Goal: Check status: Check status

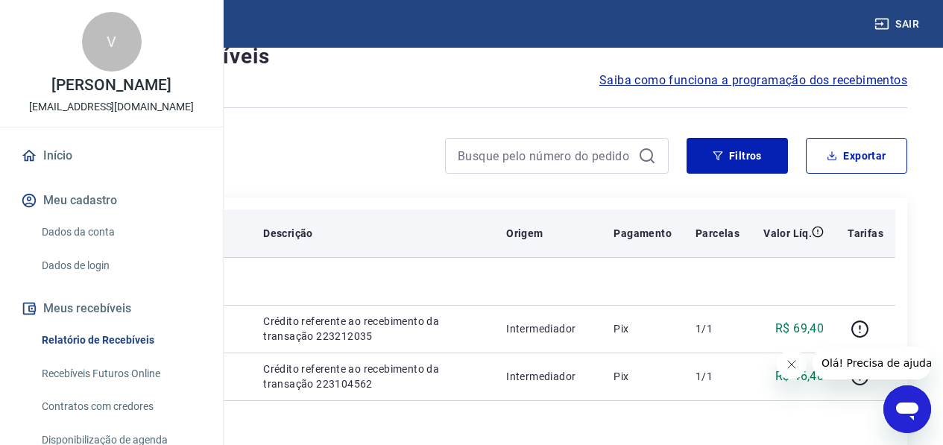
scroll to position [75, 0]
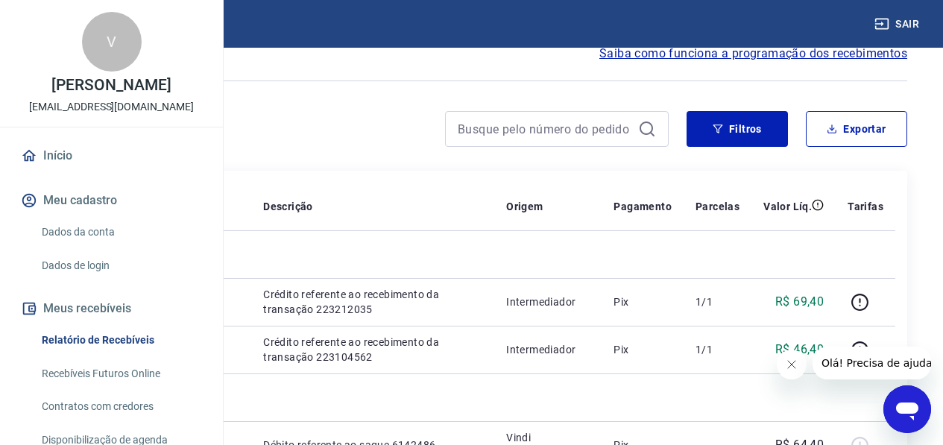
click at [95, 247] on link "Dados da conta" at bounding box center [120, 232] width 169 height 31
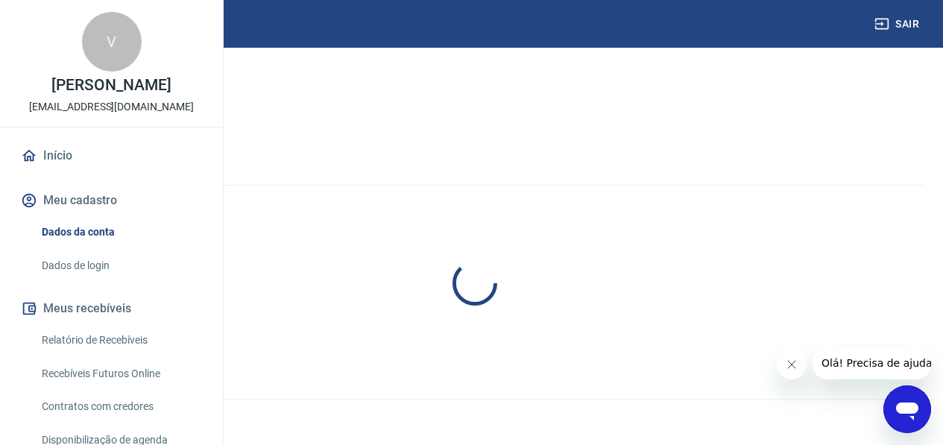
select select "SP"
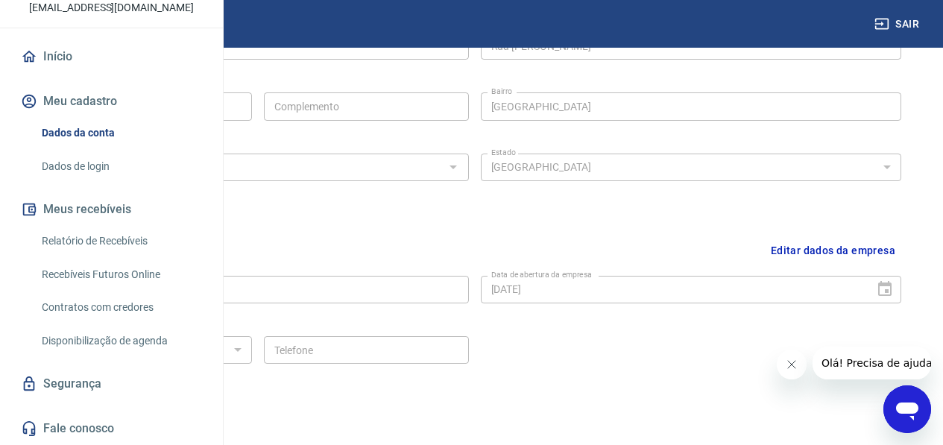
scroll to position [555, 0]
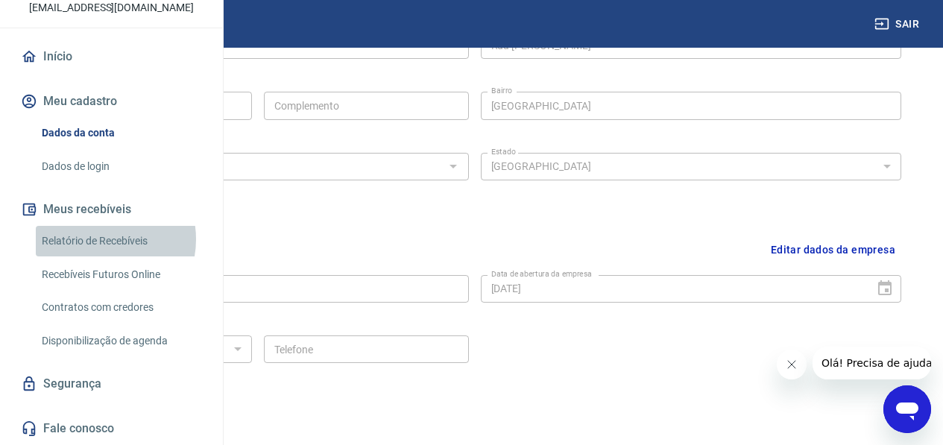
click at [98, 239] on link "Relatório de Recebíveis" at bounding box center [120, 241] width 169 height 31
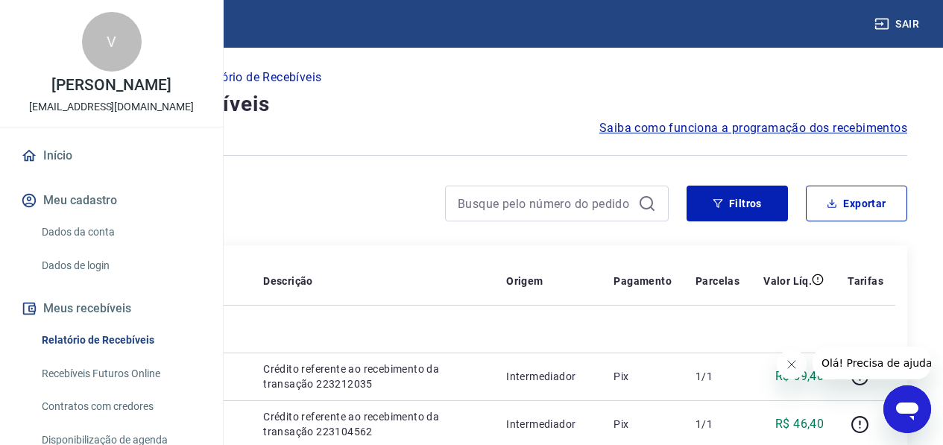
click at [85, 28] on img at bounding box center [66, 23] width 97 height 45
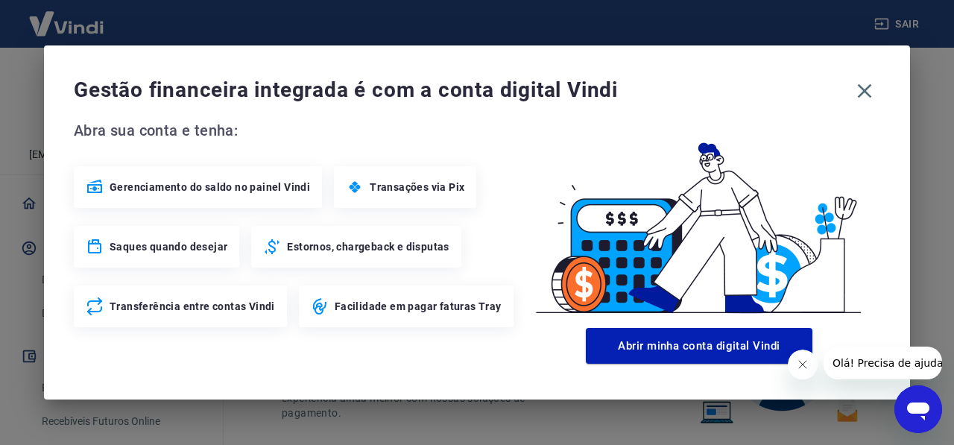
drag, startPoint x: 800, startPoint y: 361, endPoint x: 1607, endPoint y: 634, distance: 852.1
click at [800, 361] on icon "Fechar mensagem da empresa" at bounding box center [802, 365] width 12 height 12
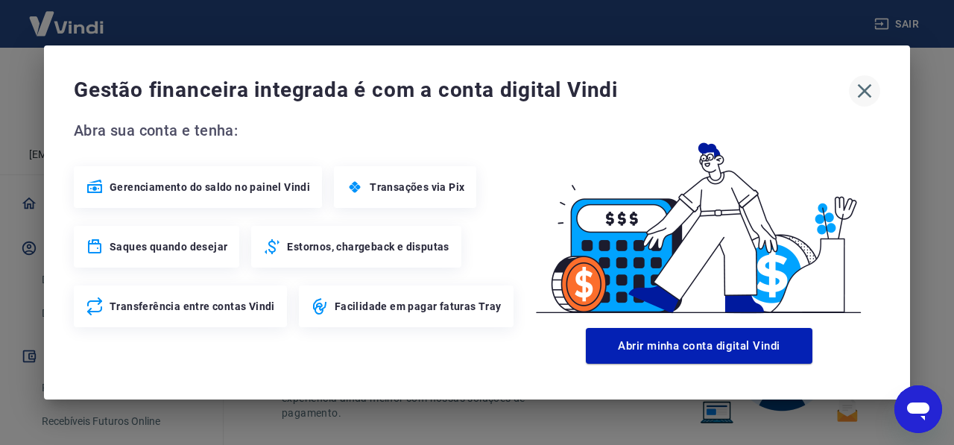
click at [868, 93] on icon "button" at bounding box center [865, 91] width 24 height 24
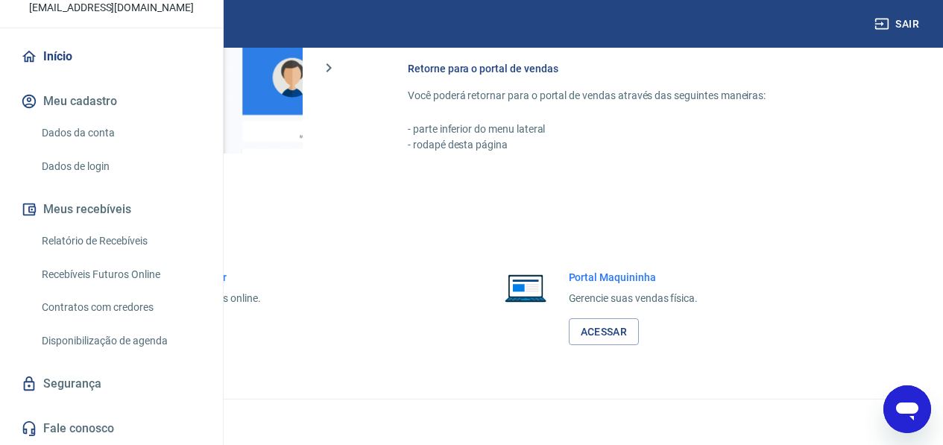
scroll to position [147, 0]
click at [89, 239] on link "Relatório de Recebíveis" at bounding box center [120, 241] width 169 height 31
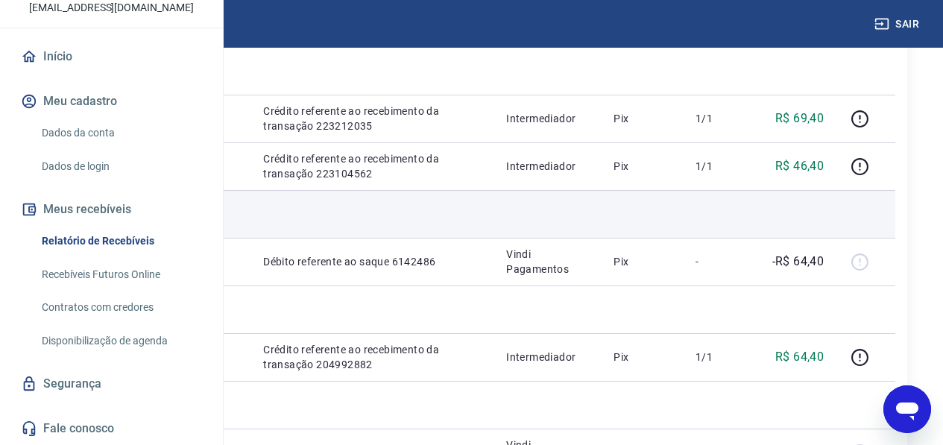
scroll to position [224, 0]
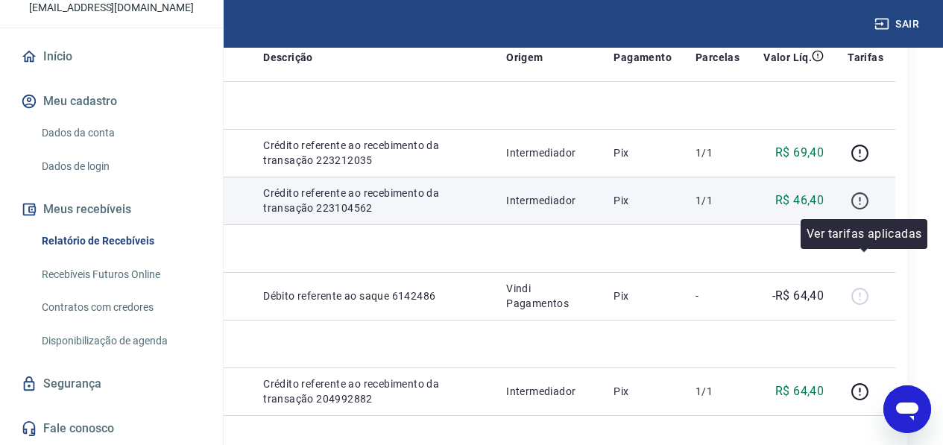
click at [860, 201] on icon "button" at bounding box center [859, 199] width 1 height 4
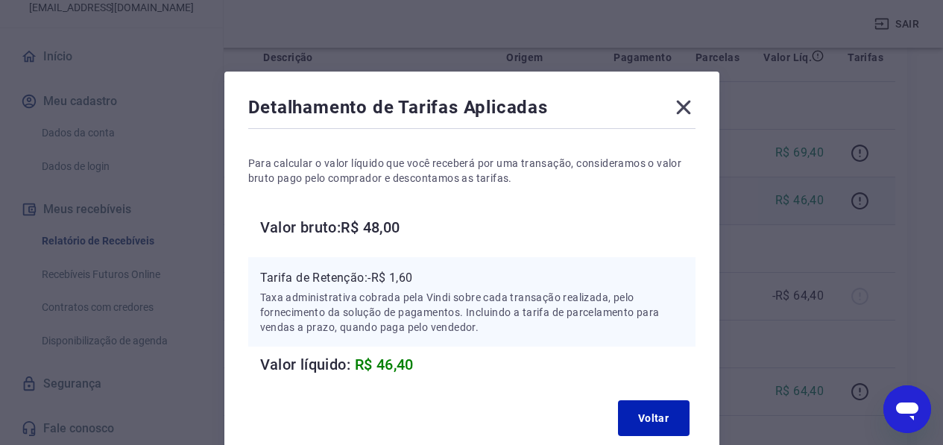
scroll to position [75, 0]
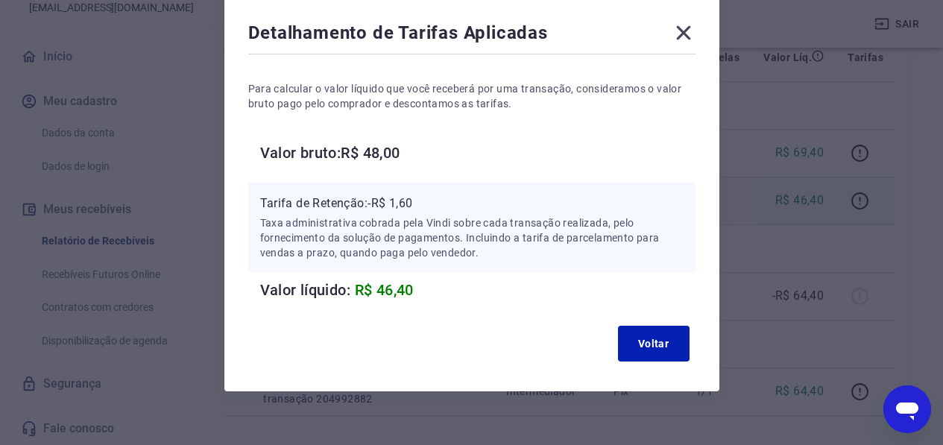
click at [681, 37] on icon at bounding box center [683, 33] width 14 height 14
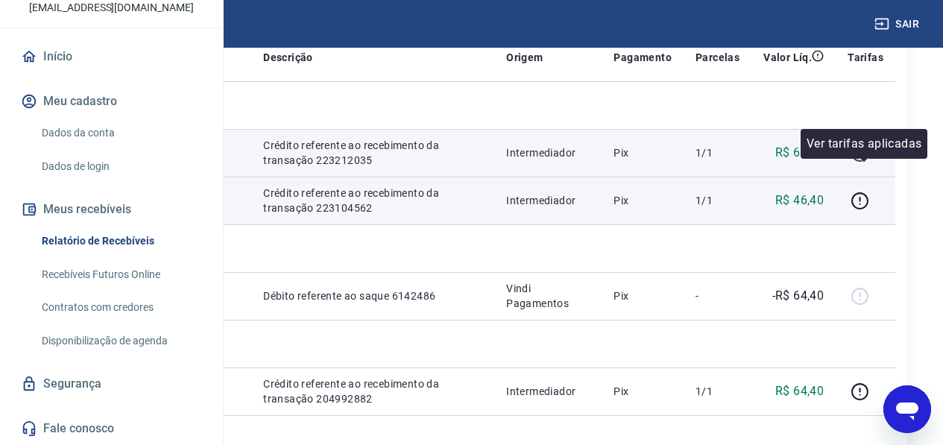
click at [868, 162] on icon "button" at bounding box center [859, 153] width 17 height 17
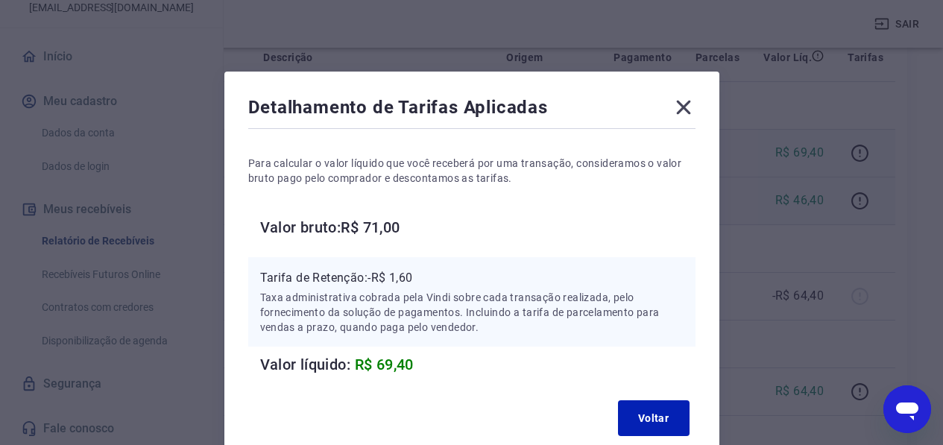
click at [684, 102] on icon at bounding box center [684, 107] width 24 height 24
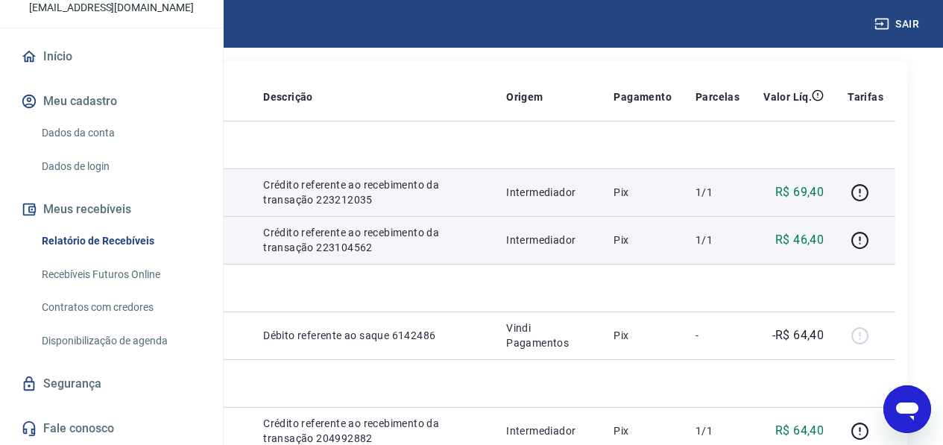
scroll to position [149, 0]
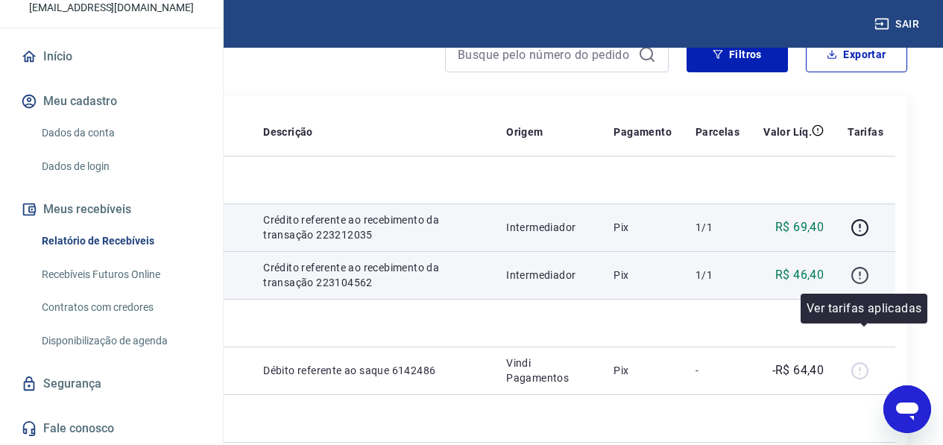
click at [862, 285] on icon "button" at bounding box center [860, 275] width 19 height 19
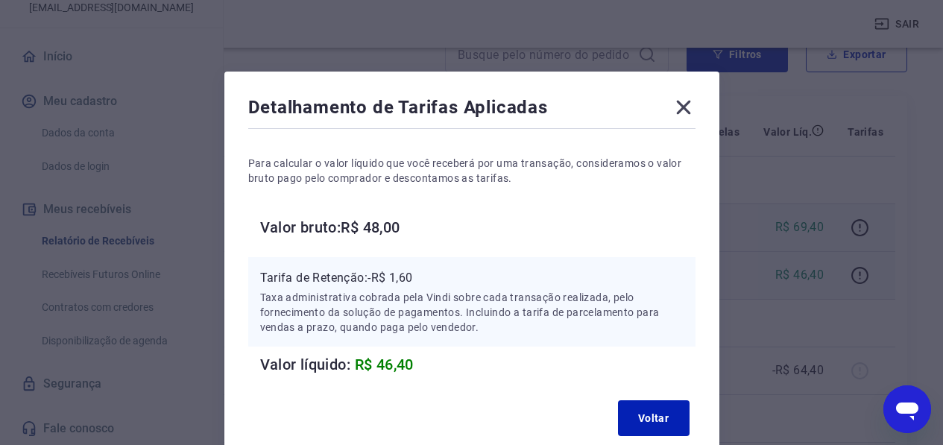
click at [682, 110] on icon at bounding box center [684, 107] width 24 height 24
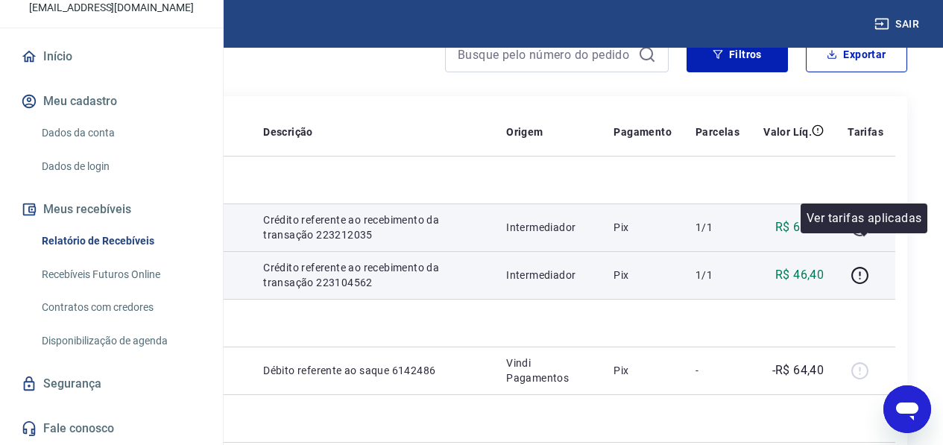
click at [856, 236] on icon "button" at bounding box center [859, 227] width 17 height 17
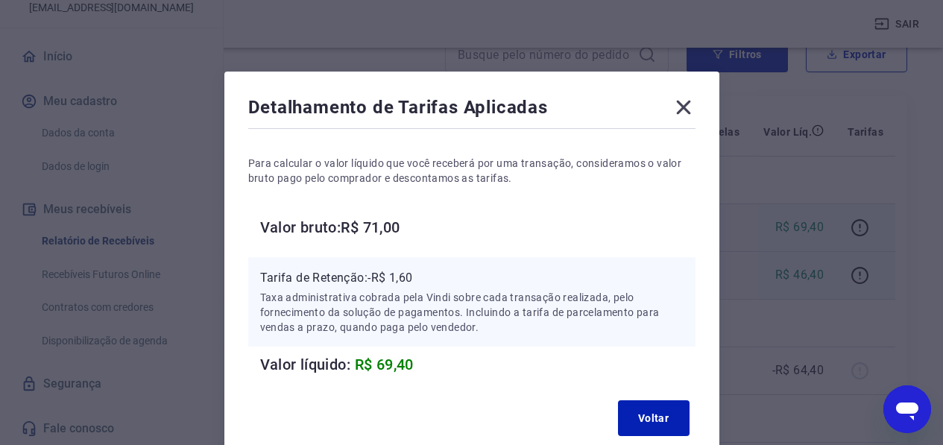
click at [691, 107] on icon at bounding box center [684, 107] width 24 height 24
